Goal: Task Accomplishment & Management: Complete application form

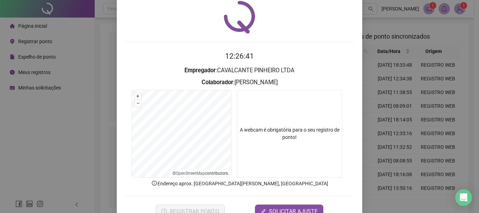
scroll to position [34, 0]
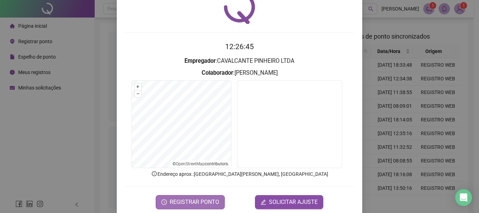
click at [185, 203] on span "REGISTRAR PONTO" at bounding box center [194, 202] width 49 height 8
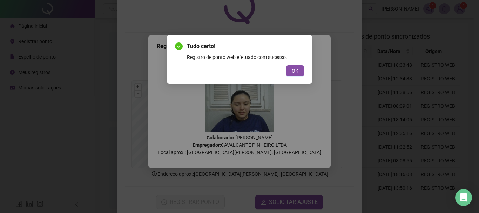
click at [286, 74] on div "OK" at bounding box center [239, 70] width 129 height 11
click at [294, 71] on span "OK" at bounding box center [295, 71] width 7 height 8
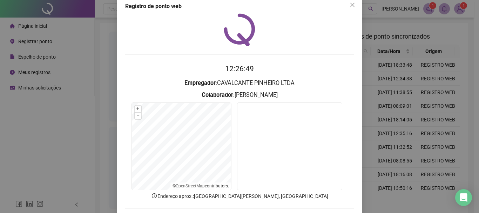
scroll to position [0, 0]
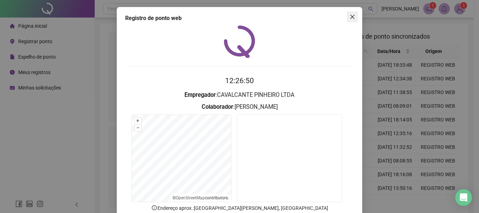
click at [350, 15] on icon "close" at bounding box center [353, 17] width 6 height 6
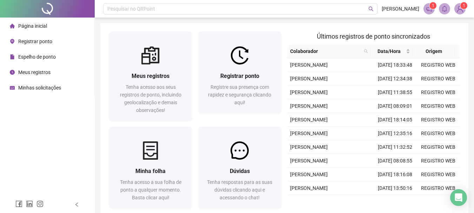
click at [36, 57] on span "Espelho de ponto" at bounding box center [37, 57] width 38 height 6
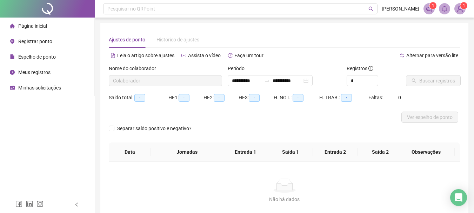
type input "**********"
click at [434, 82] on span "Buscar registros" at bounding box center [437, 81] width 36 height 8
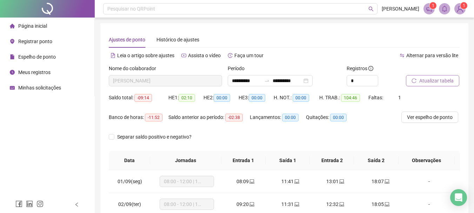
click at [36, 29] on span "Página inicial" at bounding box center [32, 26] width 29 height 6
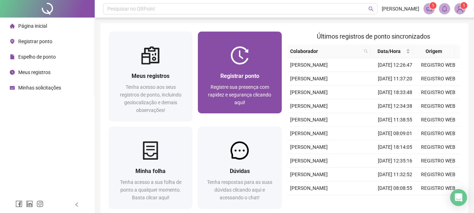
click at [250, 86] on span "Registre sua presença com rapidez e segurança clicando aqui!" at bounding box center [239, 94] width 63 height 21
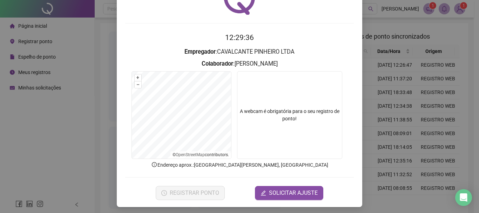
scroll to position [46, 0]
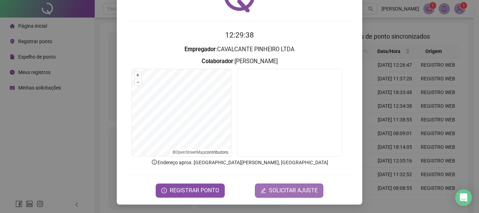
click at [289, 187] on span "SOLICITAR AJUSTE" at bounding box center [293, 190] width 49 height 8
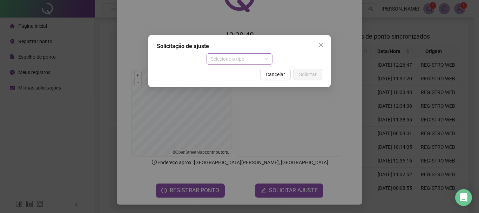
click at [239, 57] on span "Selecione o tipo" at bounding box center [240, 59] width 58 height 11
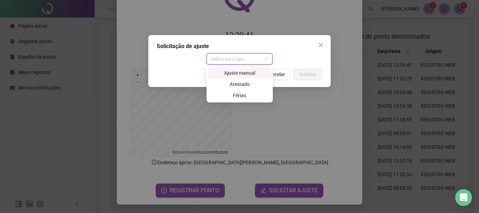
click at [241, 74] on div "Ajuste manual" at bounding box center [239, 73] width 55 height 8
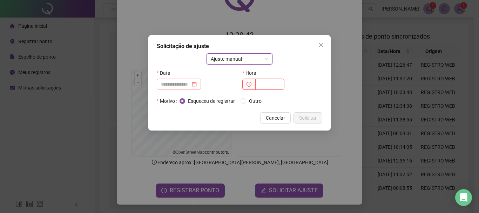
click at [197, 84] on div at bounding box center [179, 84] width 36 height 8
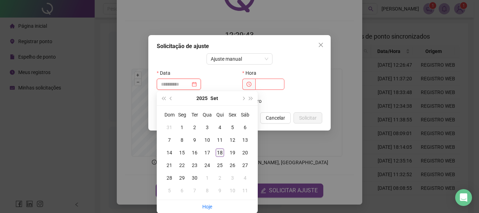
type input "**********"
click at [222, 152] on div "18" at bounding box center [220, 152] width 8 height 8
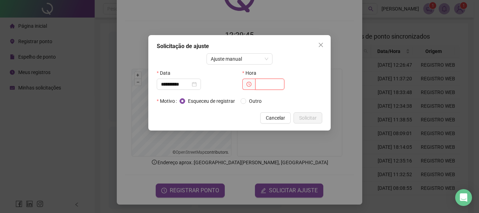
click at [259, 80] on input "text" at bounding box center [269, 84] width 29 height 11
type input "*****"
click at [308, 116] on span "Solicitar" at bounding box center [308, 118] width 18 height 8
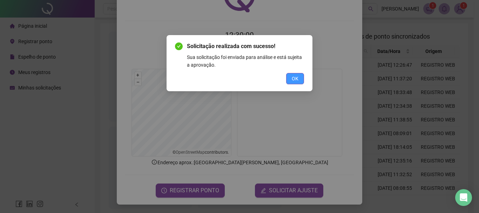
click at [302, 78] on button "OK" at bounding box center [295, 78] width 18 height 11
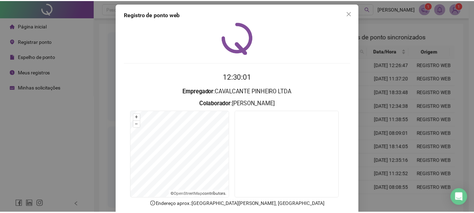
scroll to position [0, 0]
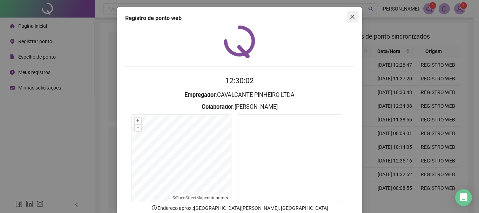
click at [352, 16] on icon "close" at bounding box center [353, 17] width 6 height 6
